Goal: Transaction & Acquisition: Purchase product/service

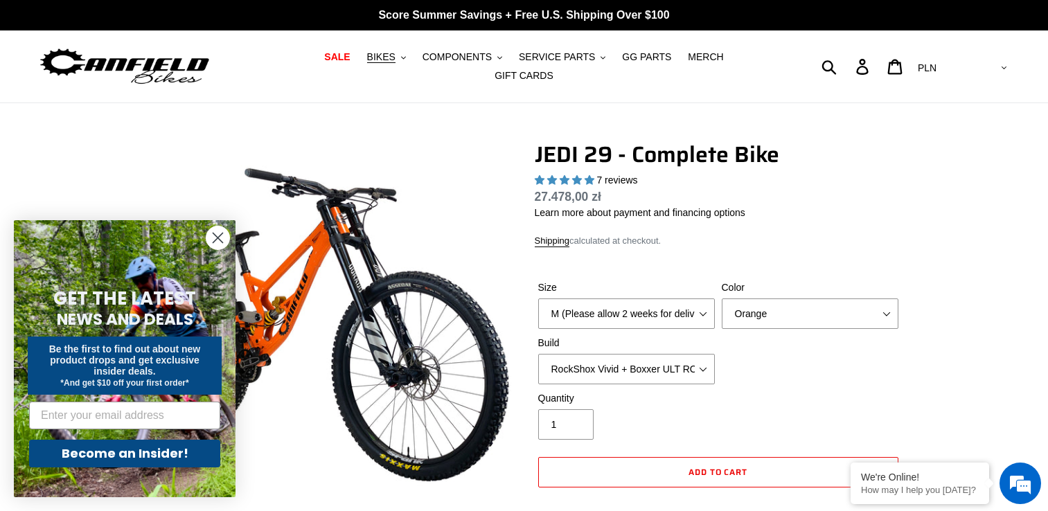
select select "highest-rating"
click at [217, 238] on icon "Close dialog" at bounding box center [218, 238] width 10 height 10
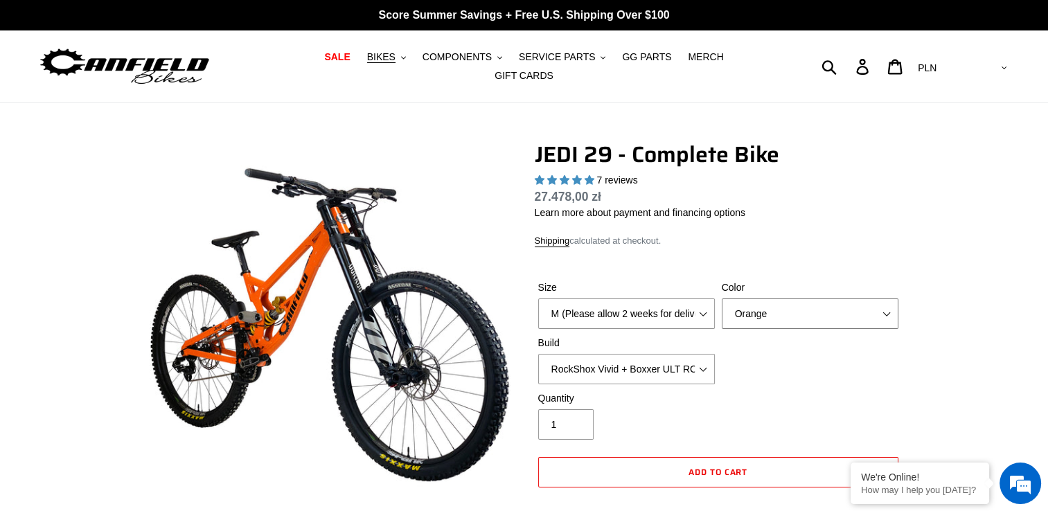
click at [747, 303] on select "Orange Stealth Black Raw" at bounding box center [810, 314] width 177 height 30
click at [722, 299] on select "Orange Stealth Black Raw" at bounding box center [810, 314] width 177 height 30
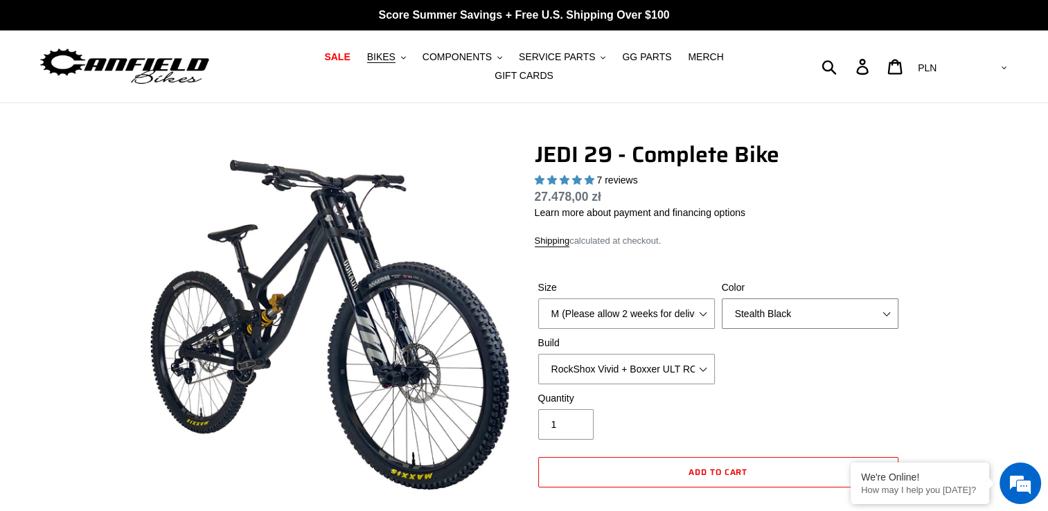
click at [759, 309] on select "Orange Stealth Black Raw" at bounding box center [810, 314] width 177 height 30
click at [722, 299] on select "Orange Stealth Black Raw" at bounding box center [810, 314] width 177 height 30
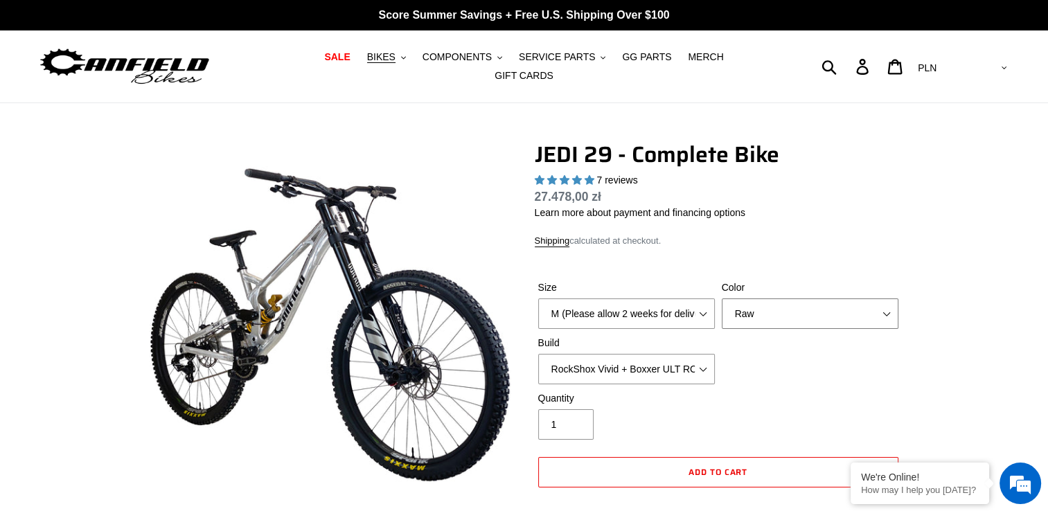
click at [747, 311] on select "Orange Stealth Black Raw" at bounding box center [810, 314] width 177 height 30
select select "Stealth Black"
click at [722, 299] on select "Orange Stealth Black Raw" at bounding box center [810, 314] width 177 height 30
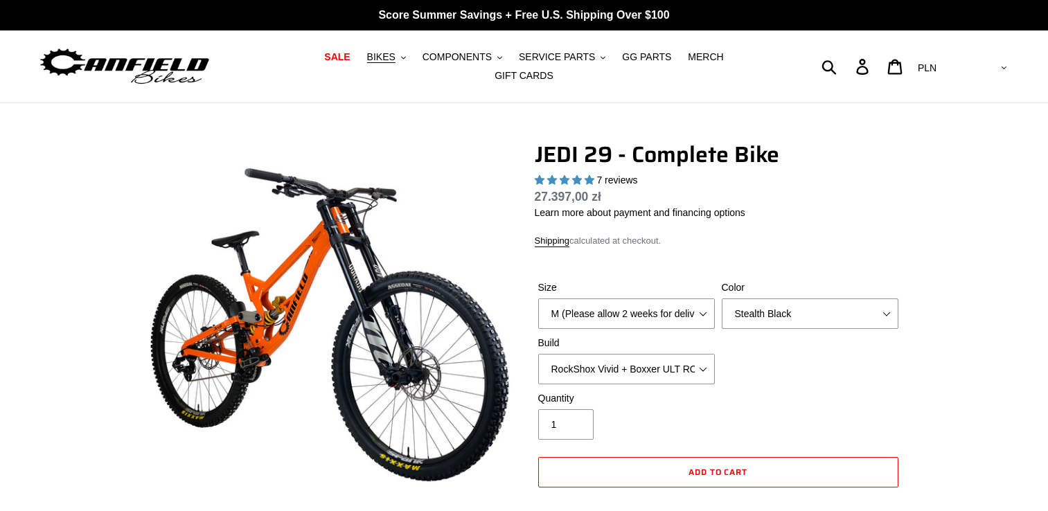
select select "Stealth Black"
select select "highest-rating"
